Goal: Transaction & Acquisition: Subscribe to service/newsletter

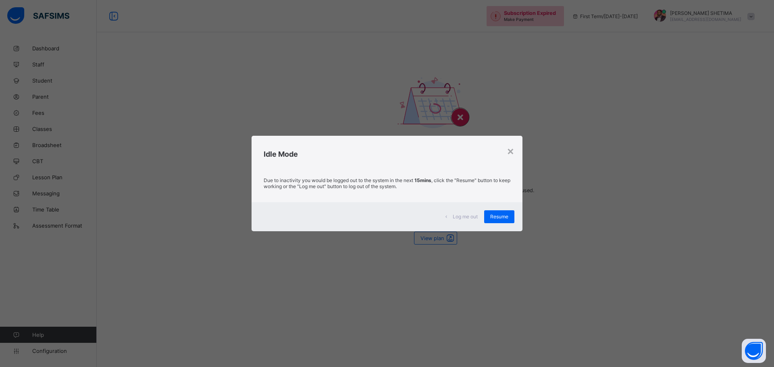
click at [503, 216] on span "Resume" at bounding box center [499, 217] width 18 height 6
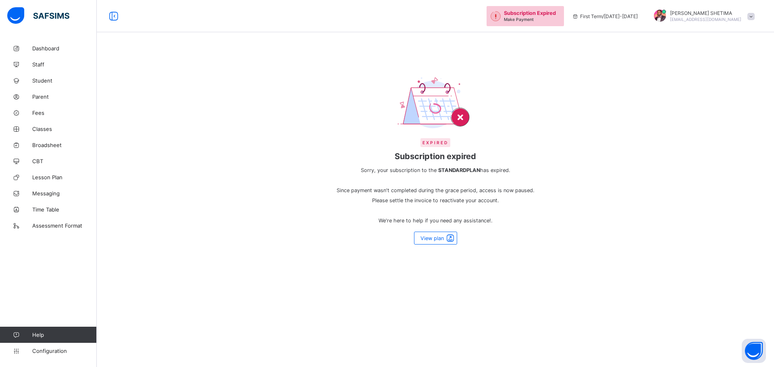
click at [534, 19] on span "Make Payment" at bounding box center [519, 19] width 30 height 5
click at [446, 238] on span at bounding box center [450, 238] width 11 height 10
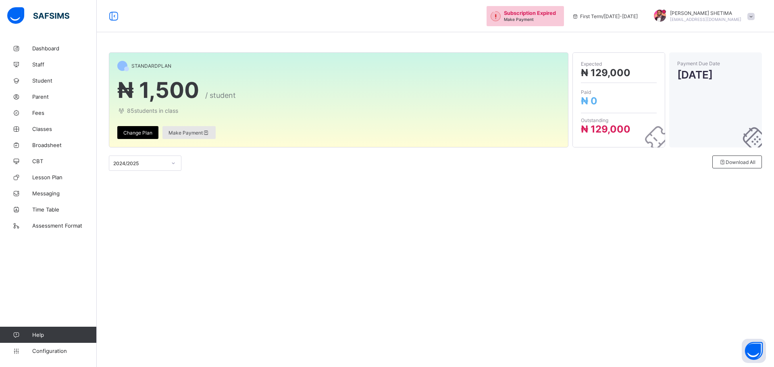
click at [191, 136] on div "Make Payment" at bounding box center [189, 132] width 53 height 13
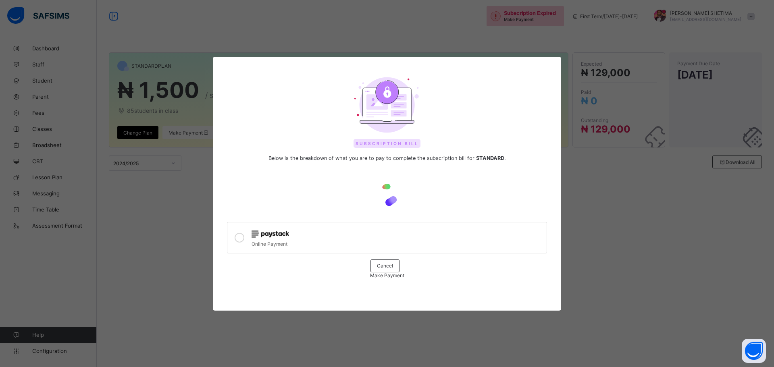
click at [240, 233] on icon at bounding box center [240, 238] width 10 height 10
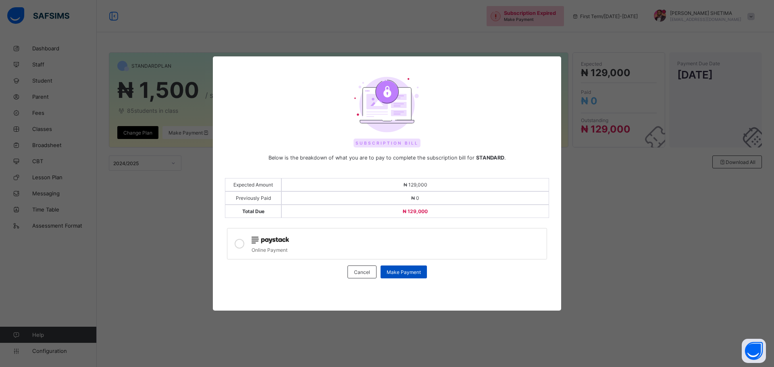
click at [410, 269] on span "Make Payment" at bounding box center [404, 272] width 34 height 6
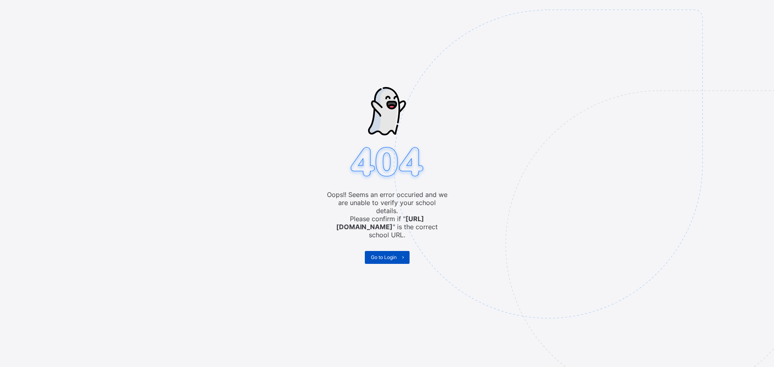
click at [383, 254] on span "Go to Login" at bounding box center [384, 257] width 26 height 6
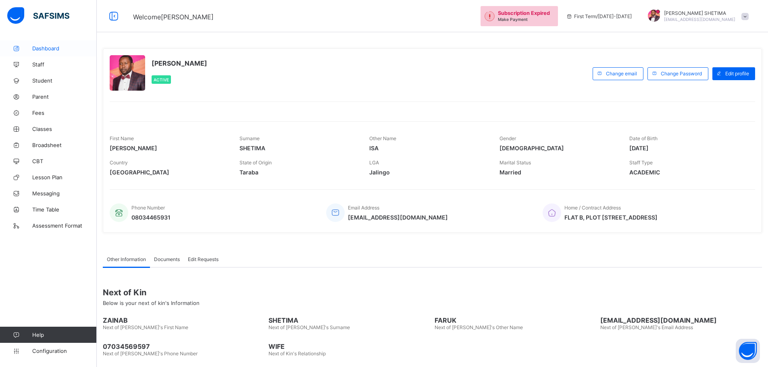
click at [42, 46] on span "Dashboard" at bounding box center [64, 48] width 65 height 6
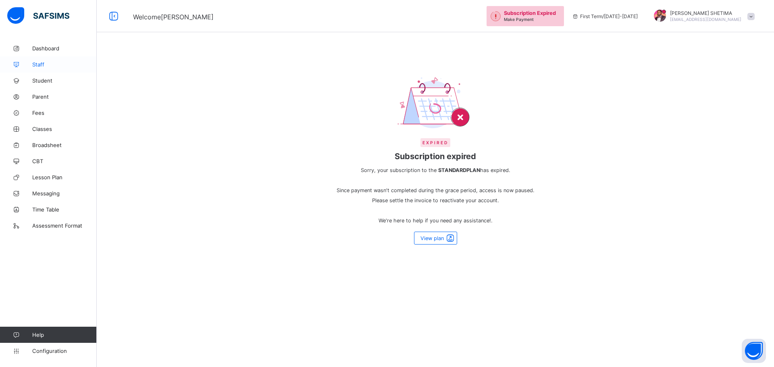
click at [35, 60] on link "Staff" at bounding box center [48, 64] width 97 height 16
click at [40, 50] on span "Dashboard" at bounding box center [64, 48] width 65 height 6
click at [43, 96] on span "Parent" at bounding box center [64, 97] width 65 height 6
click at [32, 77] on link "Student" at bounding box center [48, 81] width 97 height 16
click at [433, 238] on span "View plan" at bounding box center [432, 239] width 23 height 6
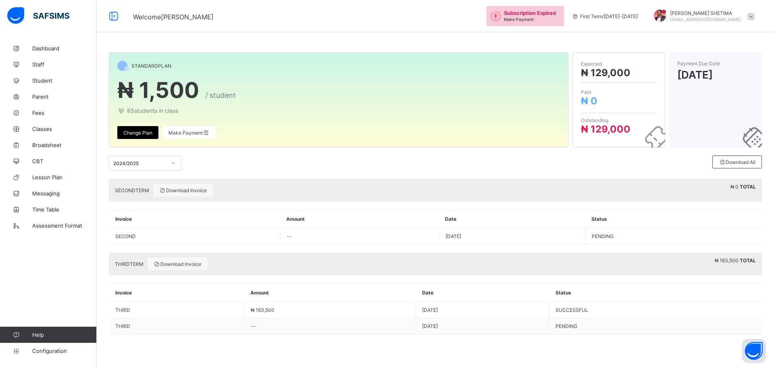
click at [173, 160] on icon at bounding box center [173, 163] width 5 height 8
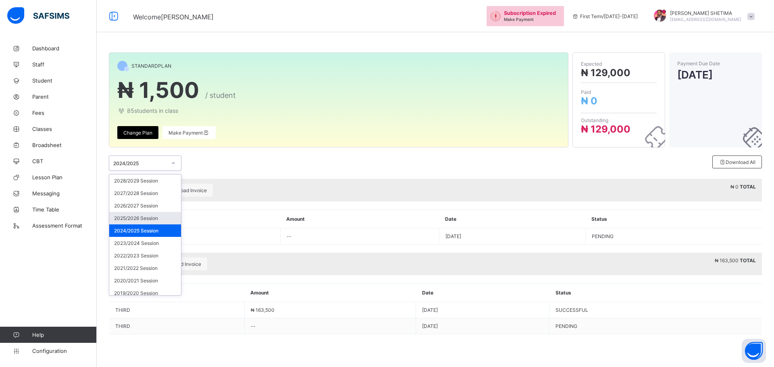
click at [150, 216] on div "2025/2026 Session" at bounding box center [145, 218] width 72 height 13
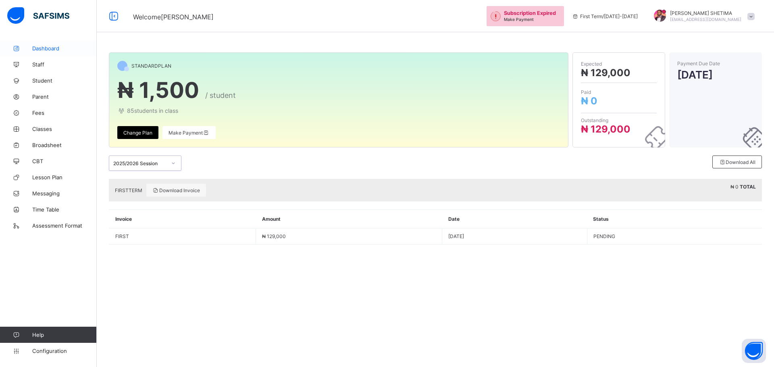
click at [66, 45] on span "Dashboard" at bounding box center [64, 48] width 65 height 6
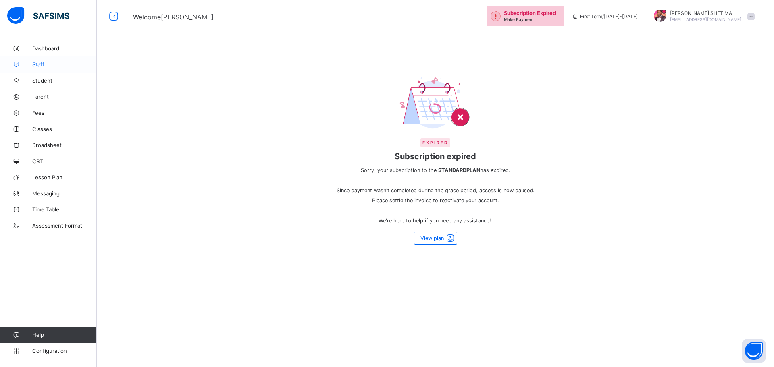
click at [39, 64] on span "Staff" at bounding box center [64, 64] width 65 height 6
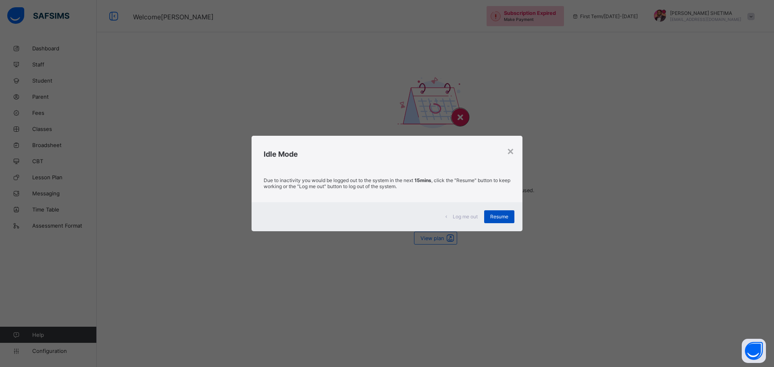
click at [511, 220] on div "Resume" at bounding box center [499, 217] width 30 height 13
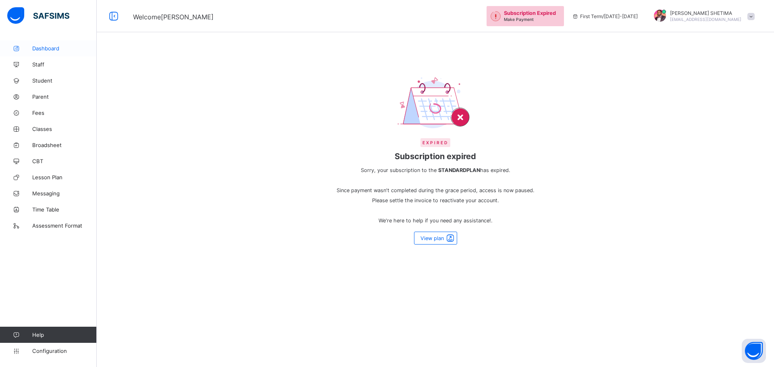
click at [46, 47] on span "Dashboard" at bounding box center [64, 48] width 65 height 6
click at [429, 243] on div "View plan" at bounding box center [435, 238] width 43 height 13
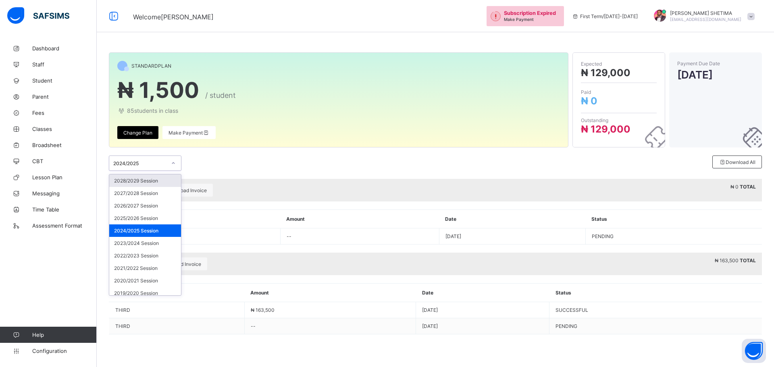
click at [178, 165] on div at bounding box center [174, 163] width 14 height 13
click at [138, 219] on div "2025/2026 Session" at bounding box center [145, 218] width 72 height 13
